Goal: Information Seeking & Learning: Learn about a topic

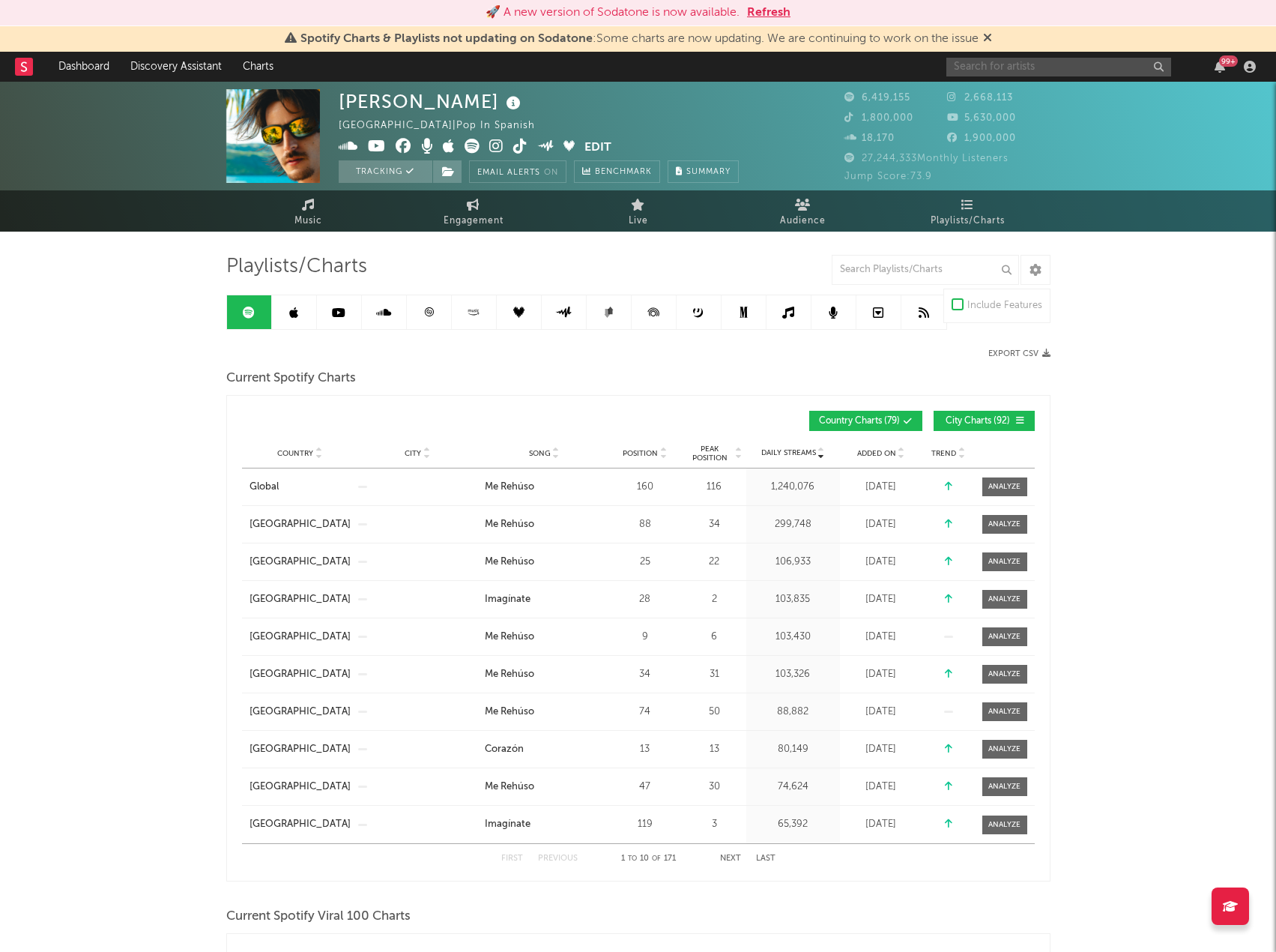
click at [1004, 69] on input "text" at bounding box center [1059, 67] width 225 height 19
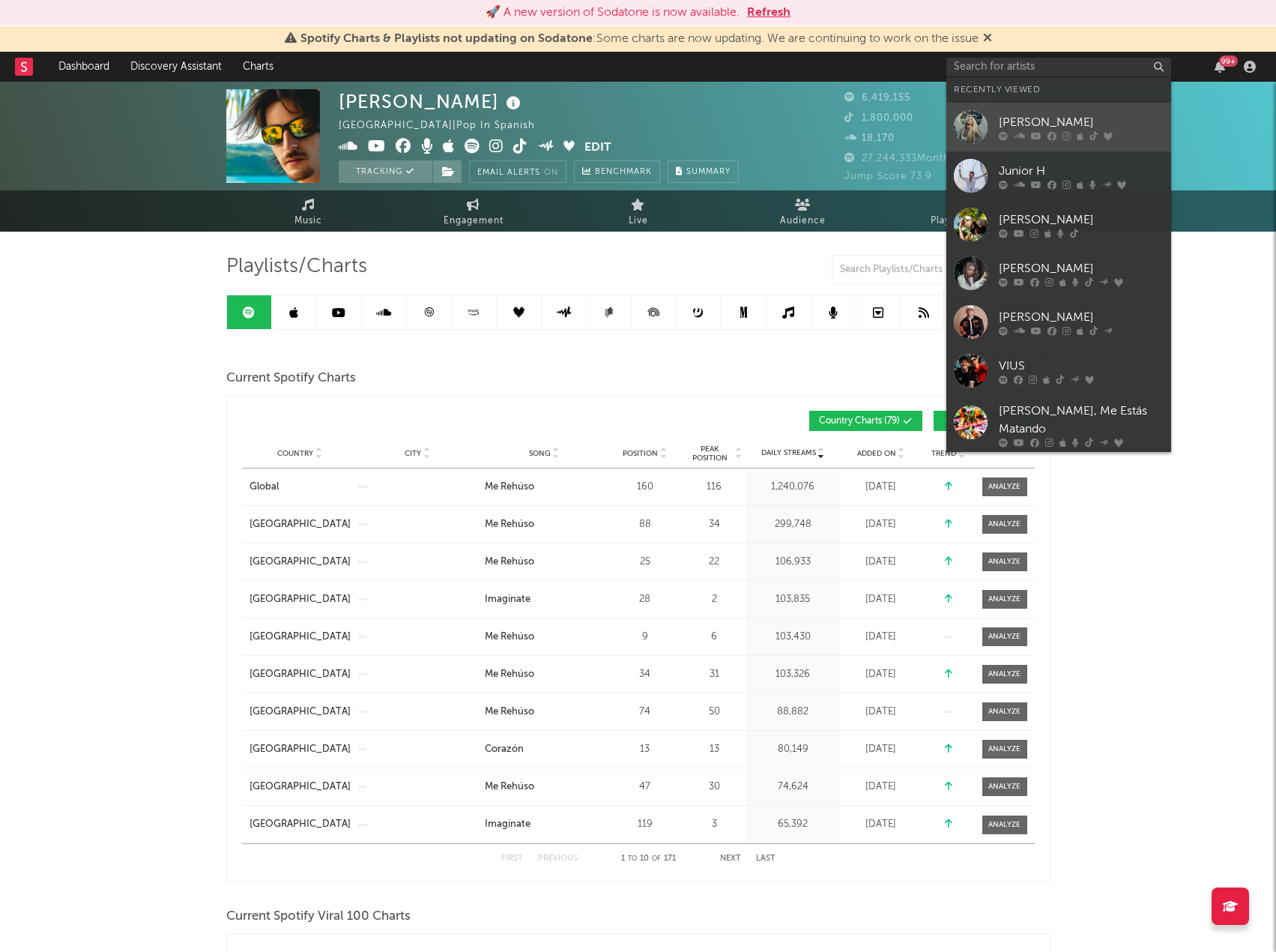
click at [1038, 111] on link "[PERSON_NAME]" at bounding box center [1059, 127] width 225 height 49
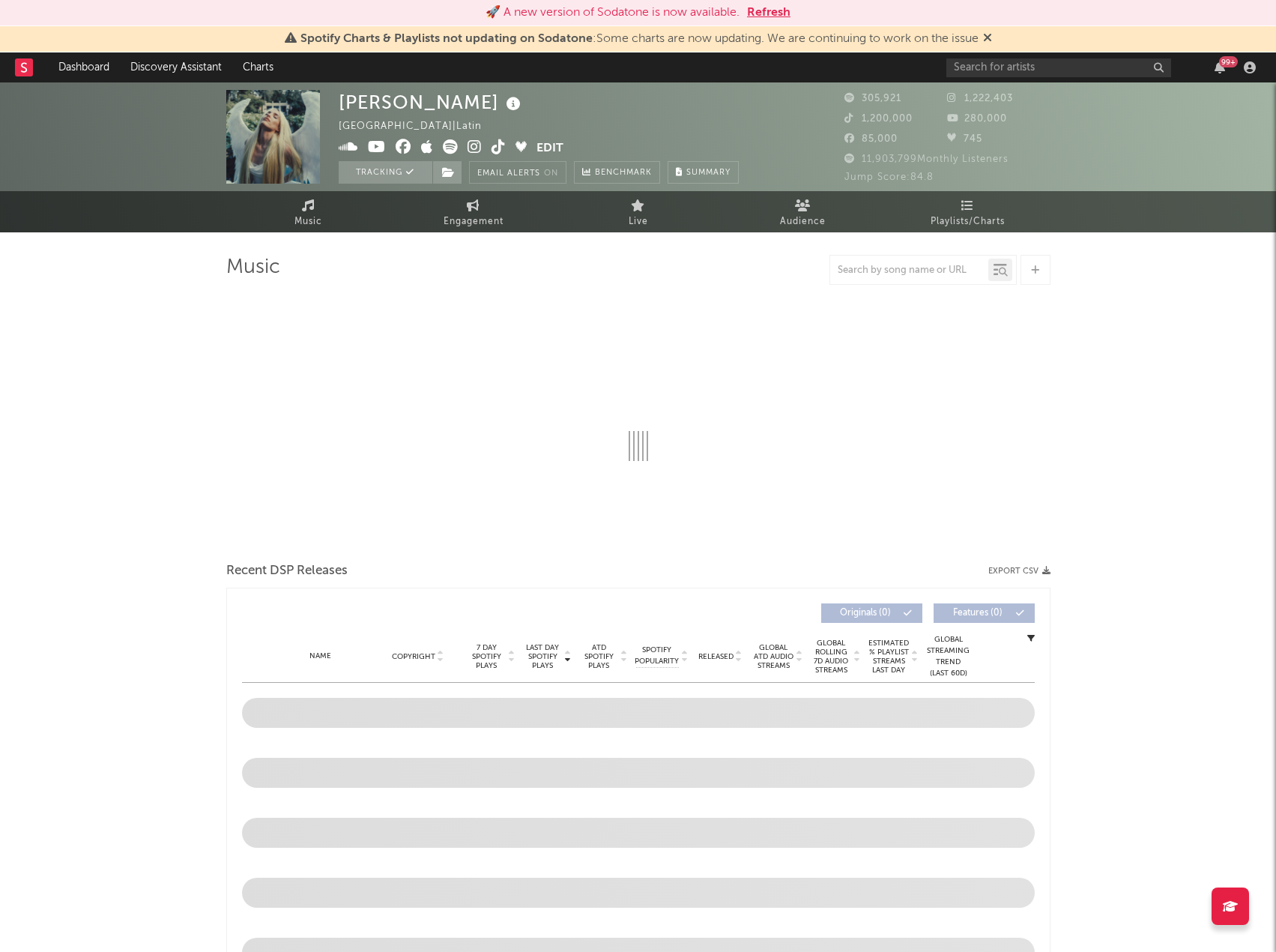
select select "6m"
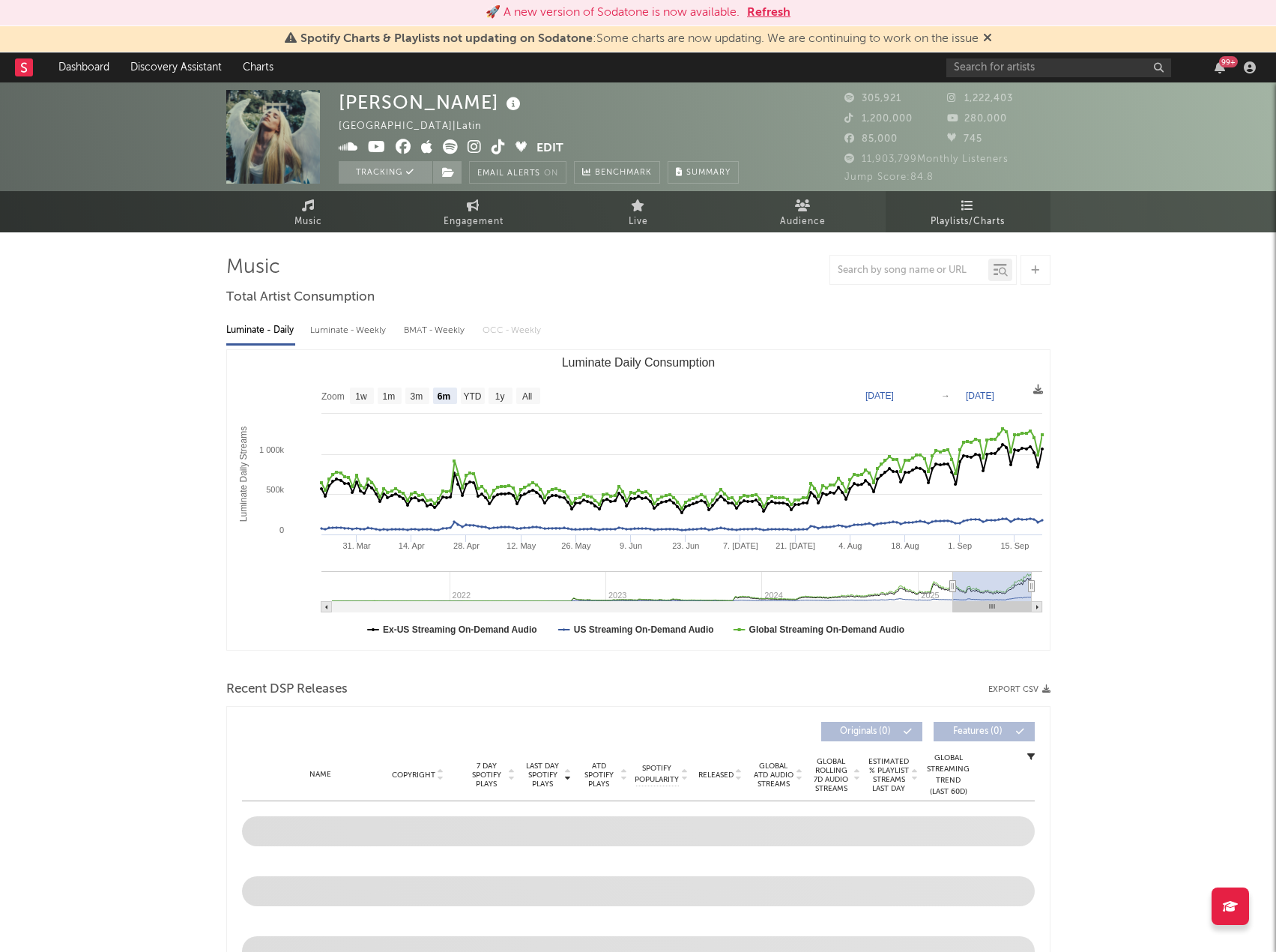
click at [950, 226] on span "Playlists/Charts" at bounding box center [967, 221] width 75 height 18
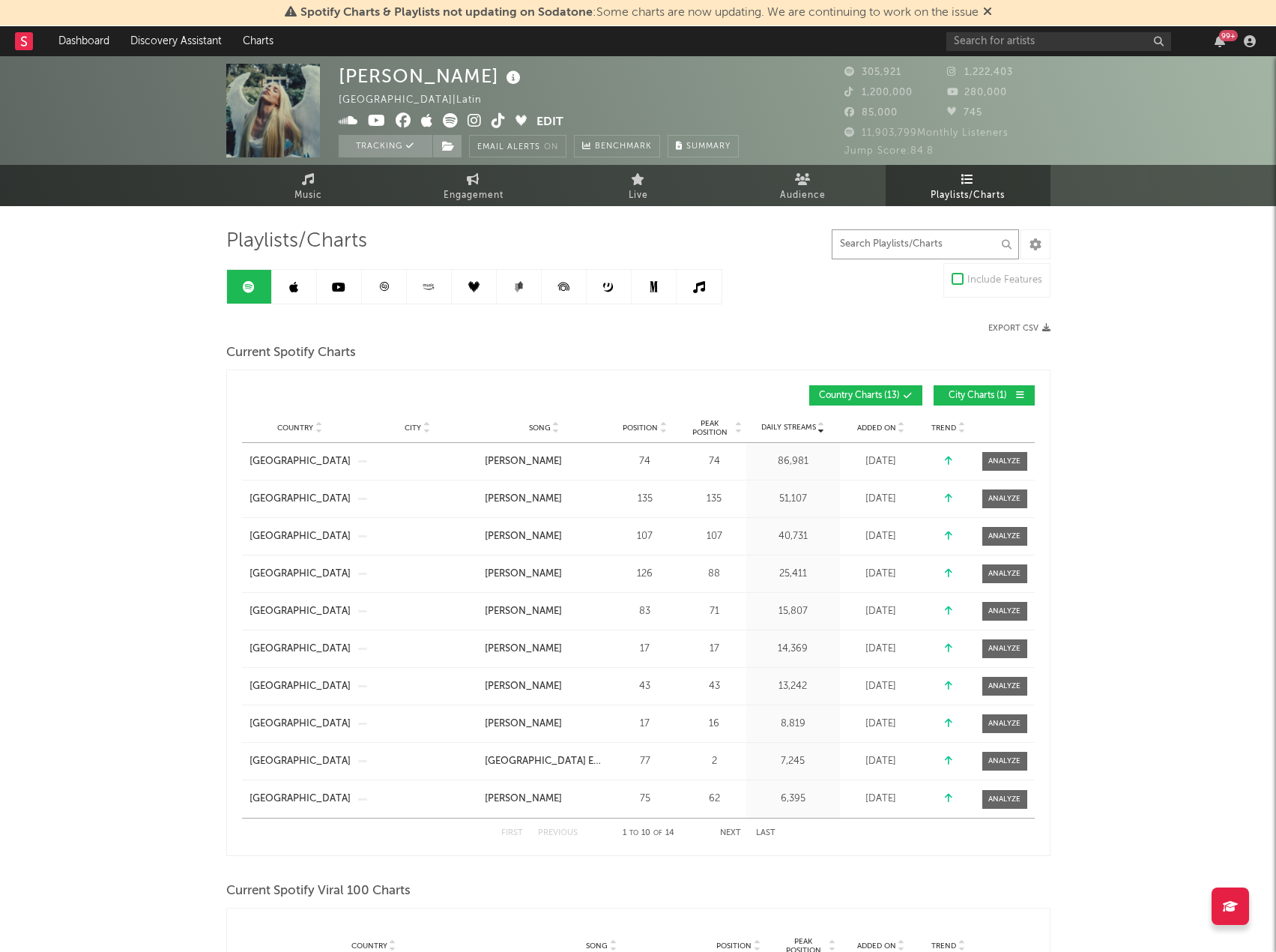
click at [867, 247] on input "text" at bounding box center [925, 244] width 187 height 30
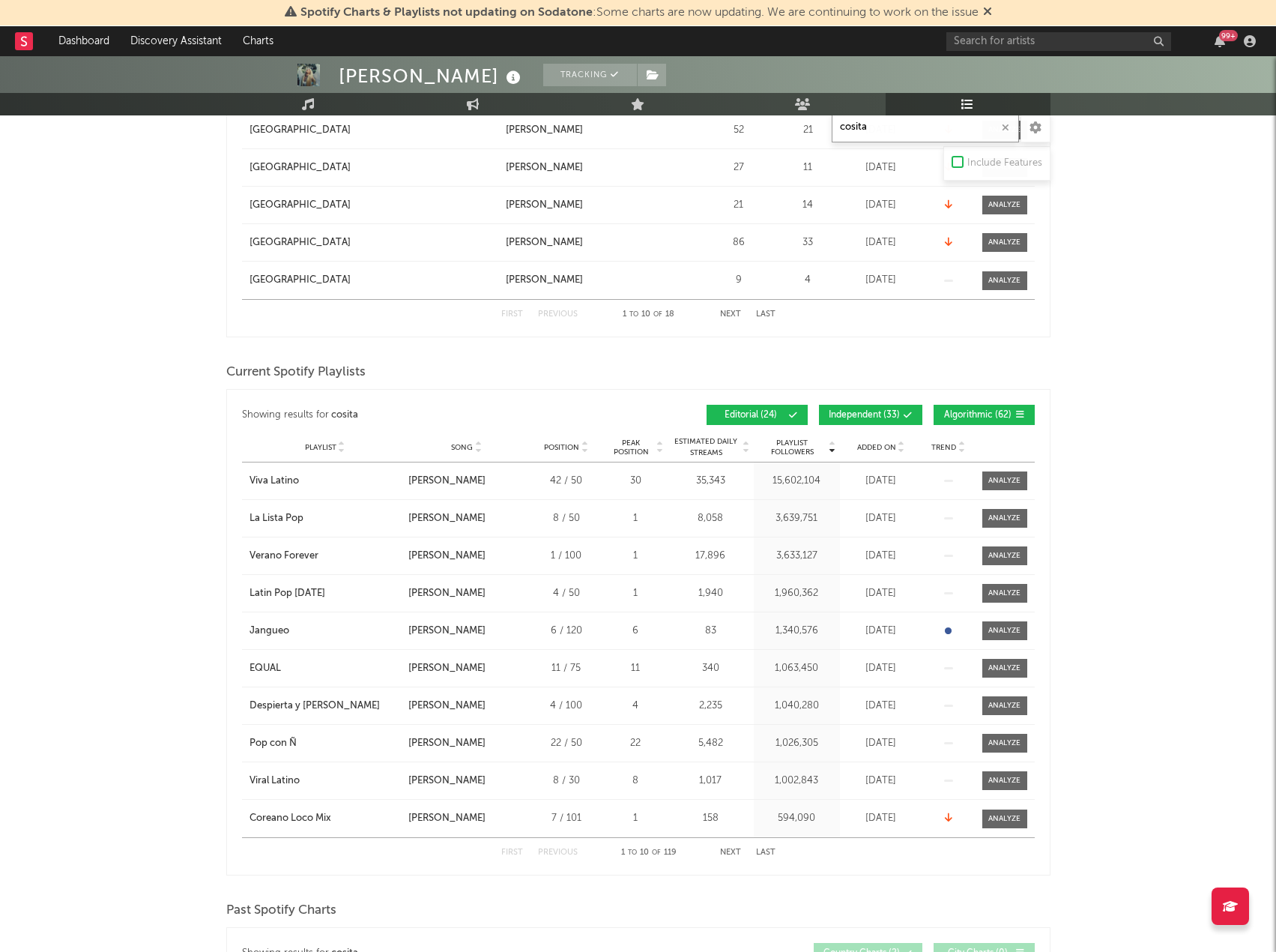
scroll to position [1199, 0]
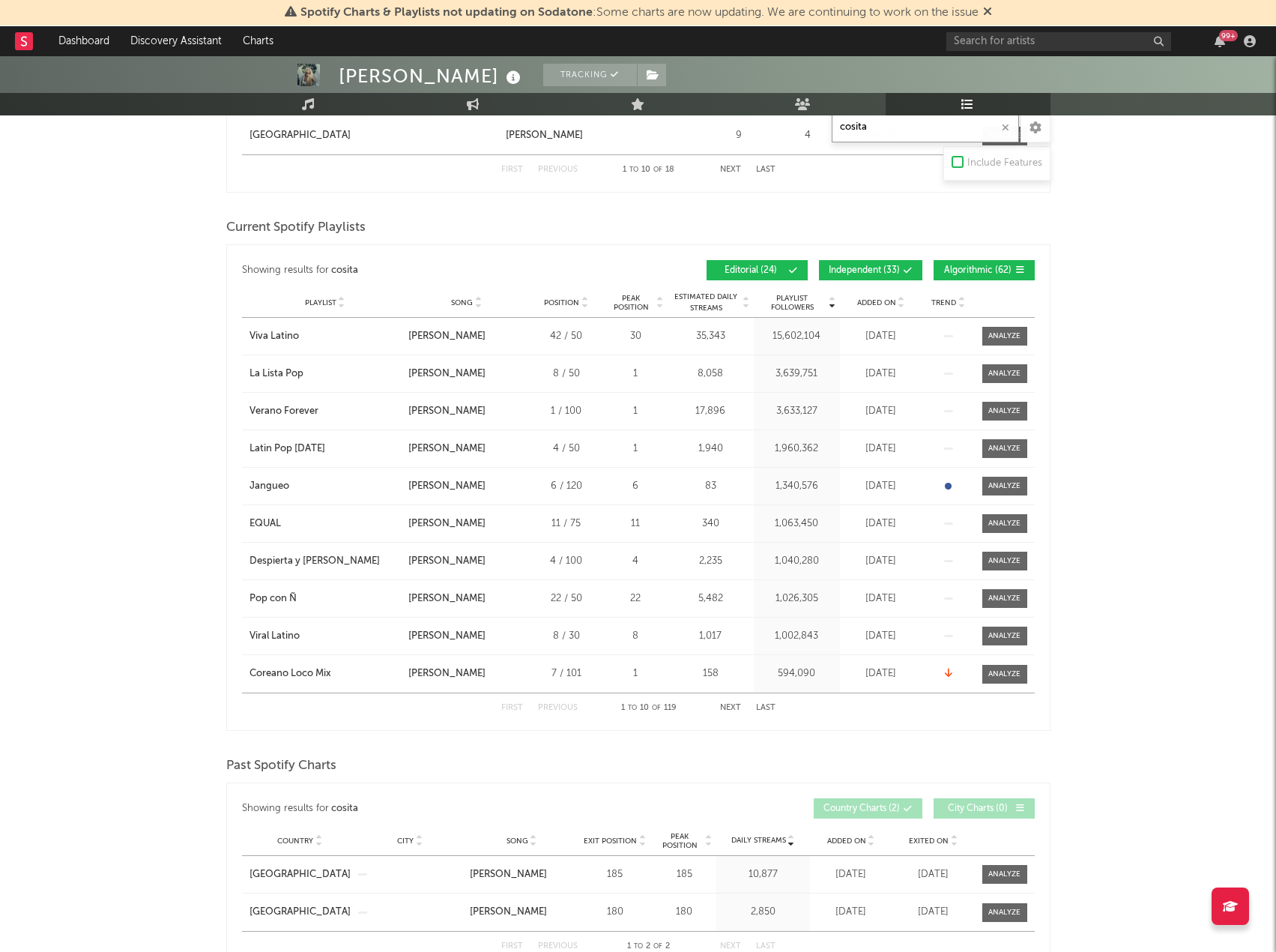
type input "cosita"
click at [870, 292] on div "Playlist City Song Position Peak Position Estimated Daily Streams Playlist Foll…" at bounding box center [638, 303] width 793 height 30
click at [864, 275] on button "Independent ( 33 )" at bounding box center [870, 270] width 104 height 21
click at [1004, 270] on span "Algorithmic ( 62 )" at bounding box center [978, 270] width 69 height 9
click at [888, 302] on span "Added On" at bounding box center [876, 303] width 39 height 9
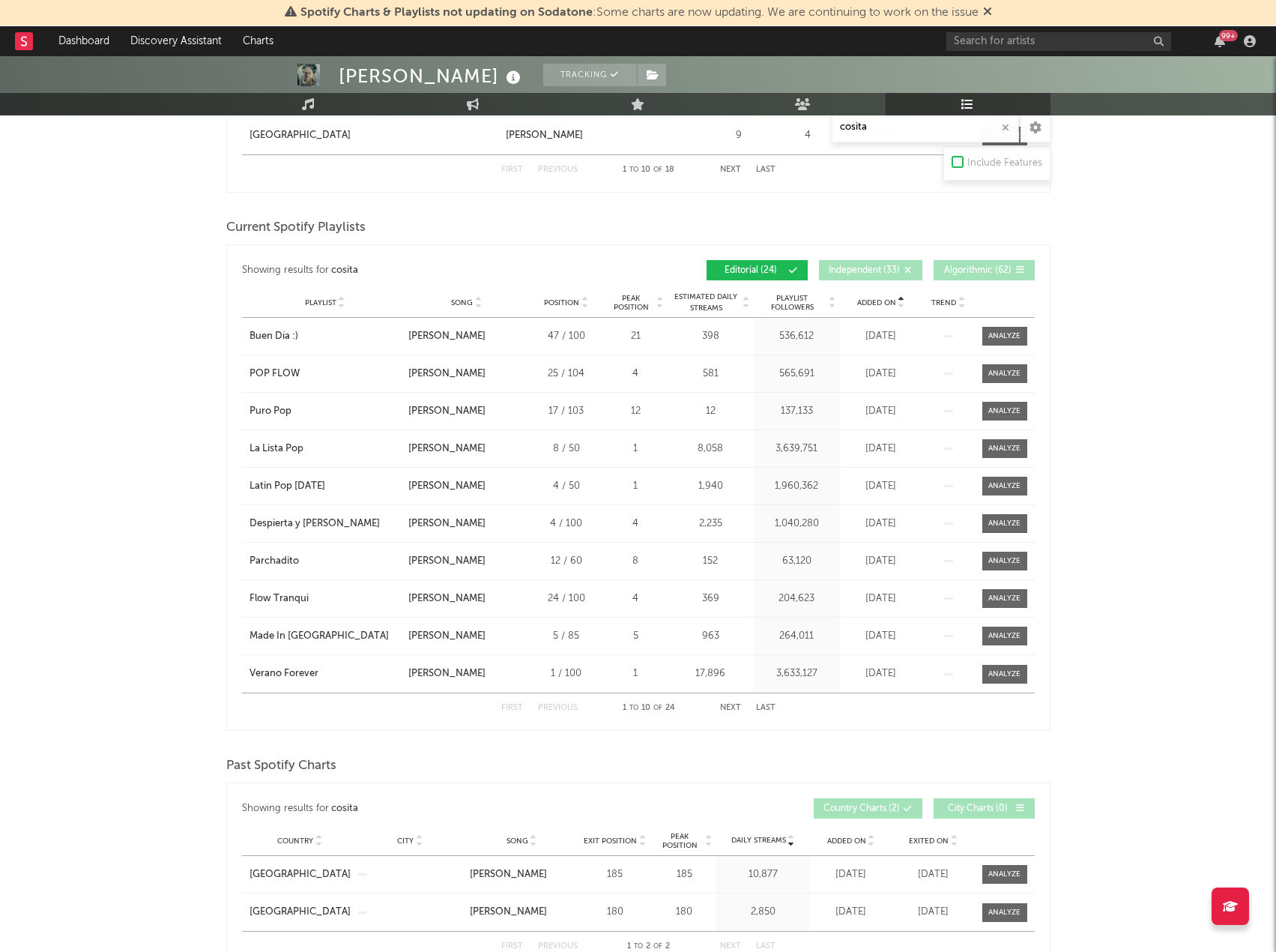
click at [888, 298] on span "Added On" at bounding box center [876, 303] width 39 height 9
